Goal: Information Seeking & Learning: Find specific fact

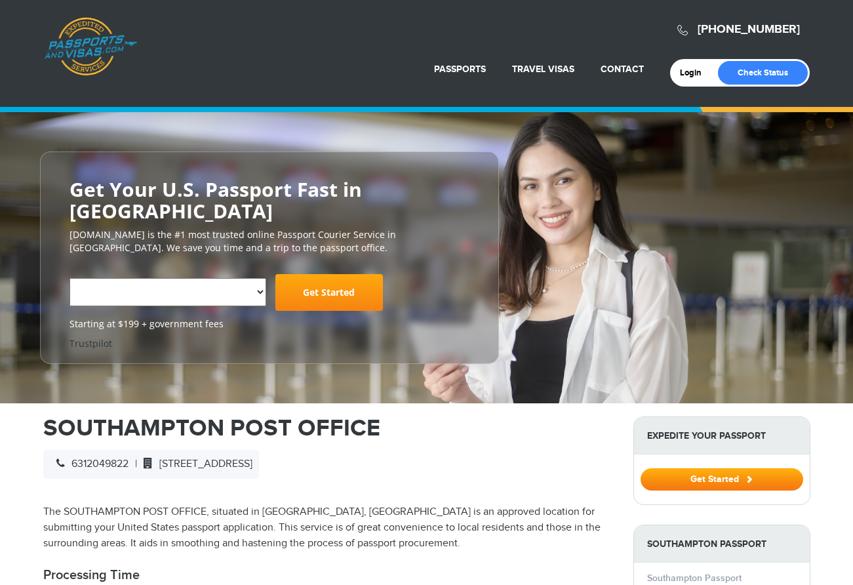
select select "**********"
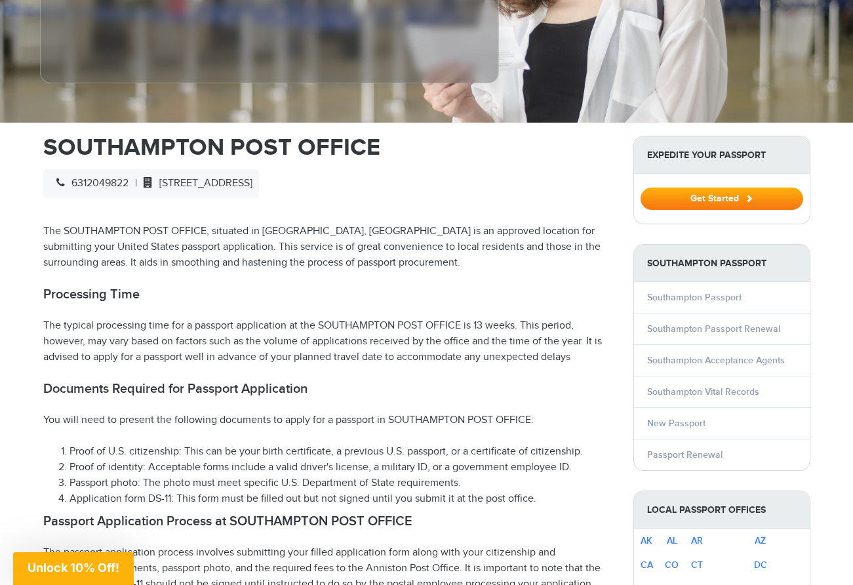
scroll to position [332, 0]
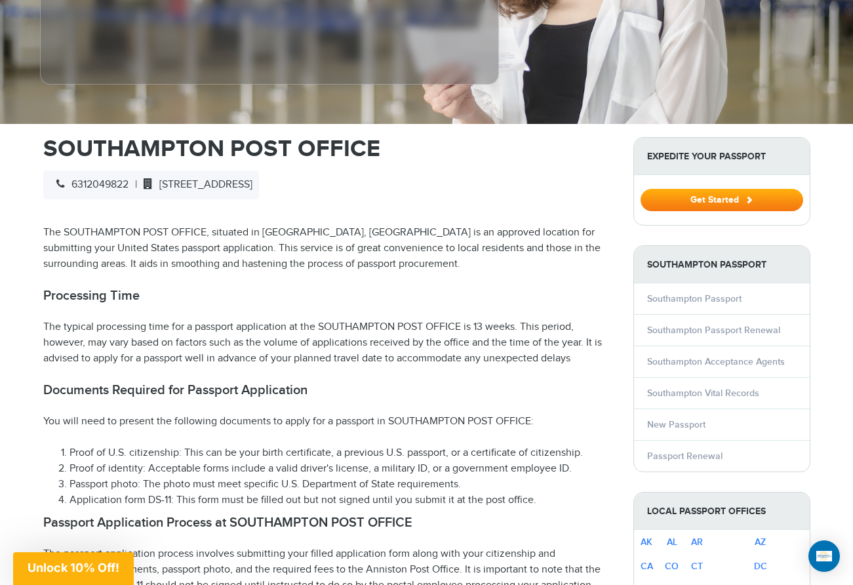
click at [252, 233] on p "The SOUTHAMPTON POST OFFICE, situated in [GEOGRAPHIC_DATA], [GEOGRAPHIC_DATA] i…" at bounding box center [328, 248] width 570 height 47
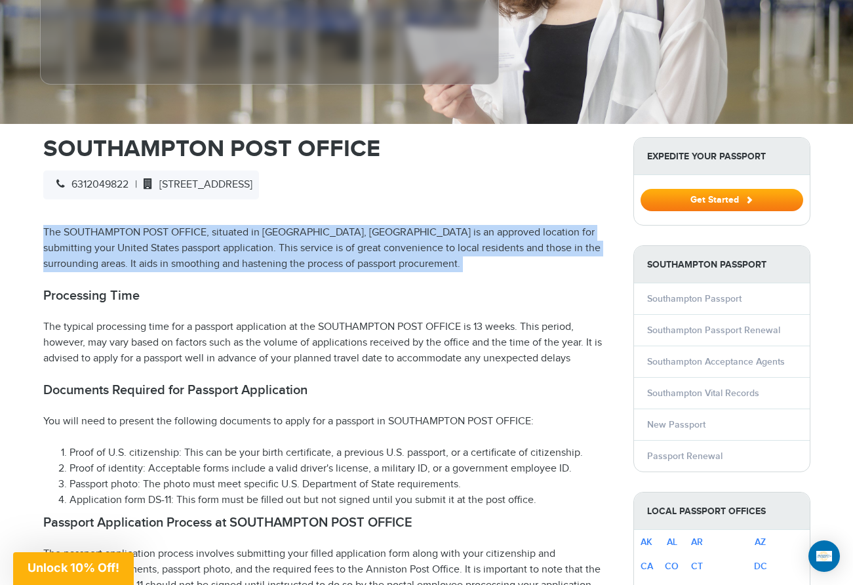
click at [252, 233] on p "The SOUTHAMPTON POST OFFICE, situated in [GEOGRAPHIC_DATA], [GEOGRAPHIC_DATA] i…" at bounding box center [328, 248] width 570 height 47
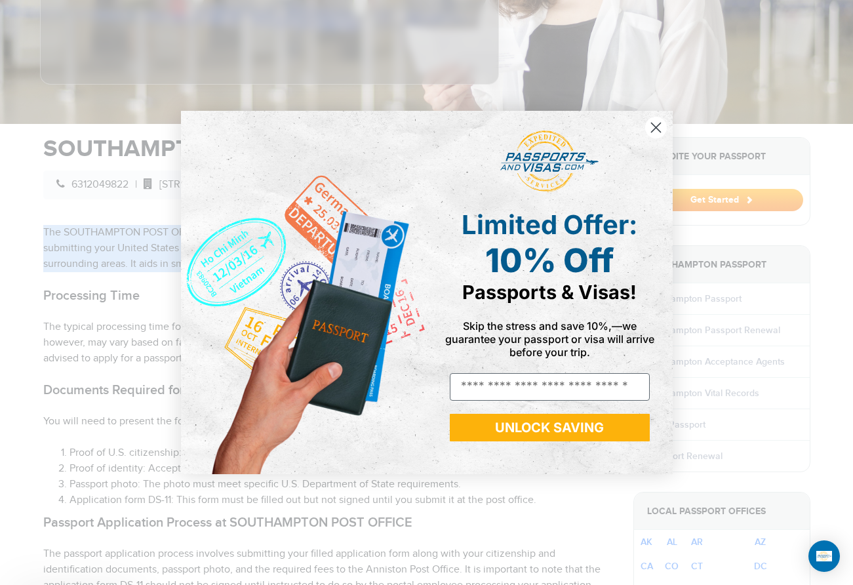
click at [258, 239] on img "POPUP Form" at bounding box center [304, 292] width 246 height 363
click at [653, 133] on circle "Close dialog" at bounding box center [656, 128] width 22 height 22
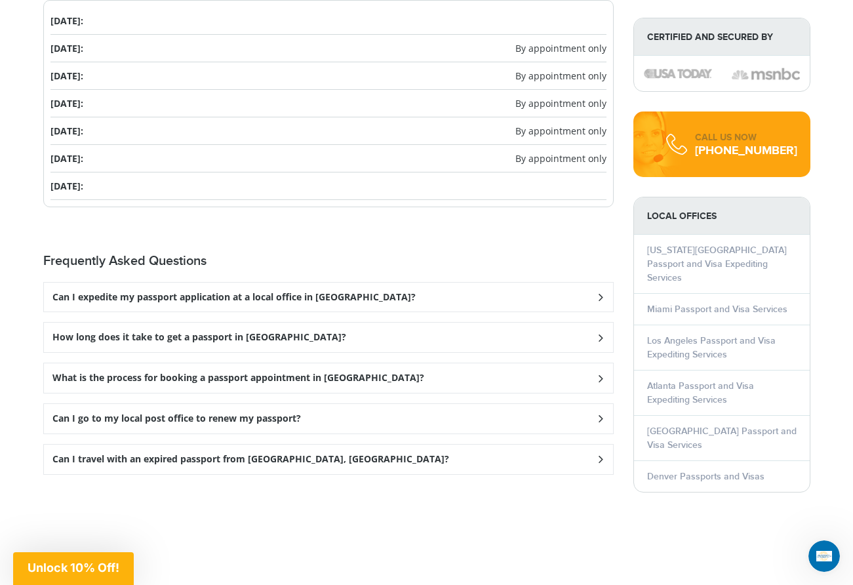
scroll to position [1668, 0]
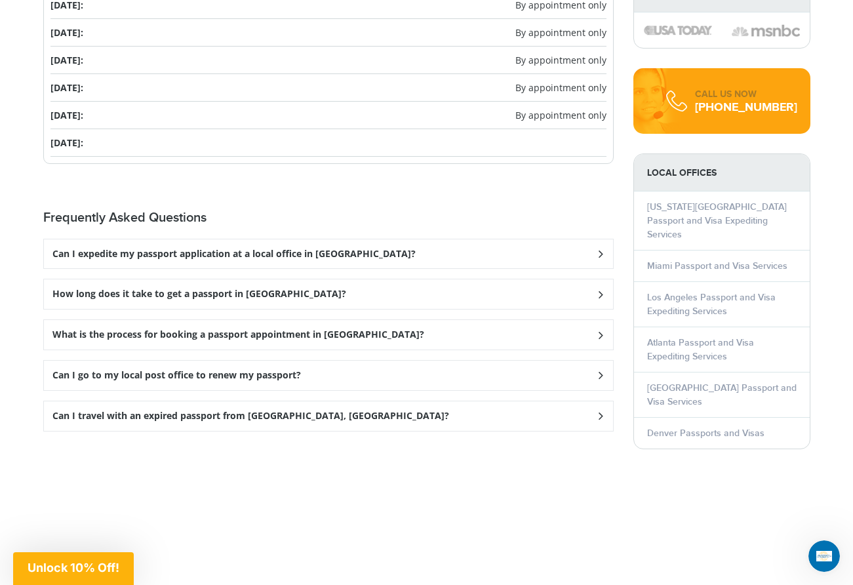
click at [309, 256] on h3 "Can I expedite my passport application at a local office in [GEOGRAPHIC_DATA]?" at bounding box center [233, 254] width 363 height 11
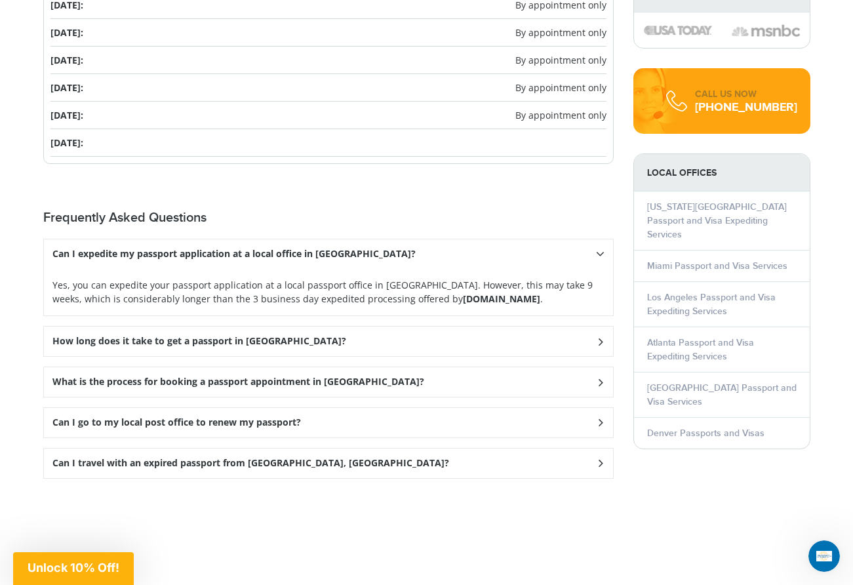
click at [309, 254] on h3 "Can I expedite my passport application at a local office in [GEOGRAPHIC_DATA]?" at bounding box center [233, 254] width 363 height 11
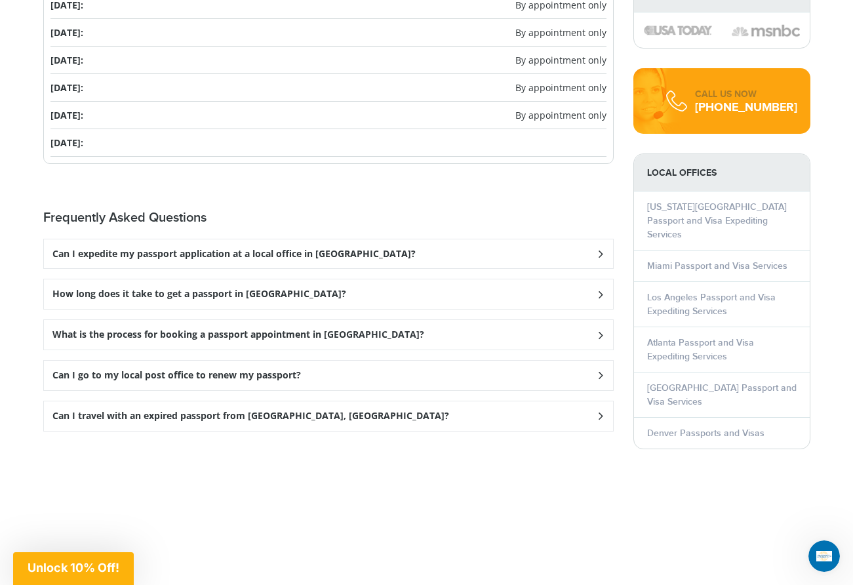
click at [288, 260] on h3 "How long does it take to get a passport in [GEOGRAPHIC_DATA]?" at bounding box center [233, 254] width 363 height 11
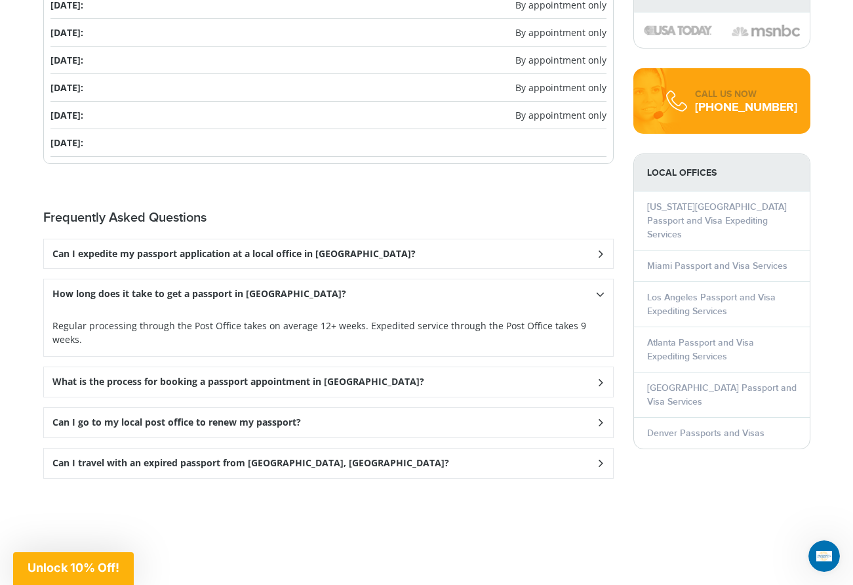
click at [287, 260] on h3 "How long does it take to get a passport in [GEOGRAPHIC_DATA]?" at bounding box center [233, 254] width 363 height 11
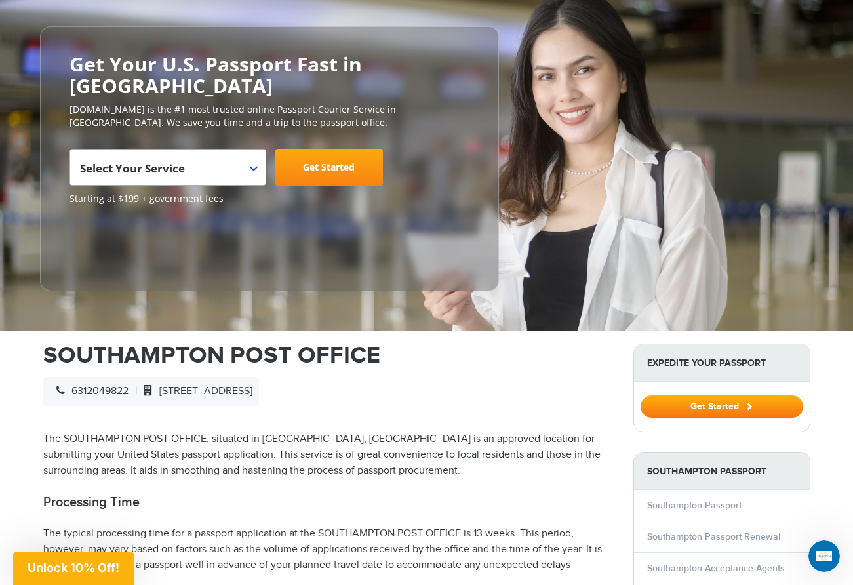
scroll to position [66, 0]
